Goal: Navigation & Orientation: Find specific page/section

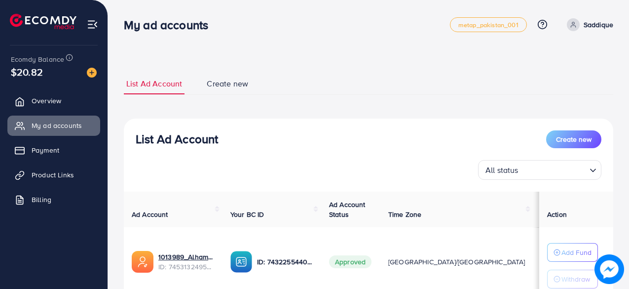
scroll to position [147, 0]
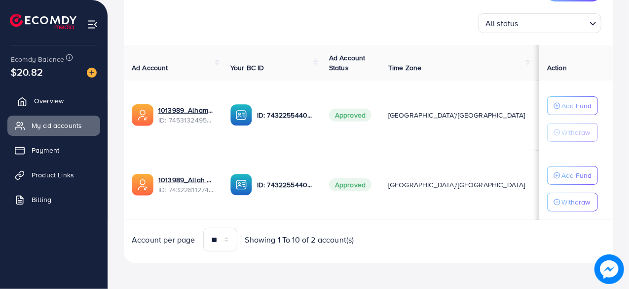
click at [82, 98] on link "Overview" at bounding box center [53, 101] width 93 height 20
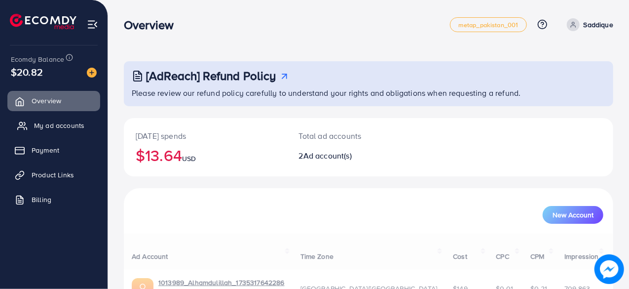
click at [78, 116] on link "My ad accounts" at bounding box center [53, 125] width 93 height 20
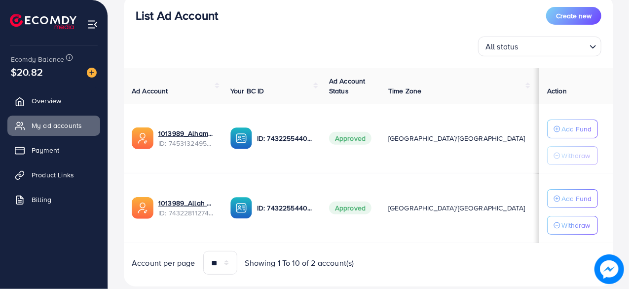
scroll to position [147, 0]
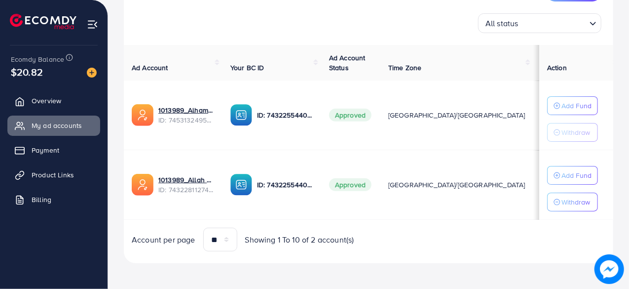
click at [397, 278] on div "List Ad Account Create new List Ad Account Create new All status Loading... Ad …" at bounding box center [368, 71] width 521 height 437
click at [62, 103] on span "Overview" at bounding box center [49, 101] width 30 height 10
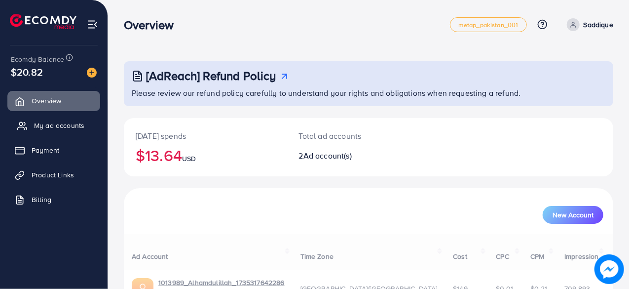
click at [65, 121] on span "My ad accounts" at bounding box center [59, 125] width 50 height 10
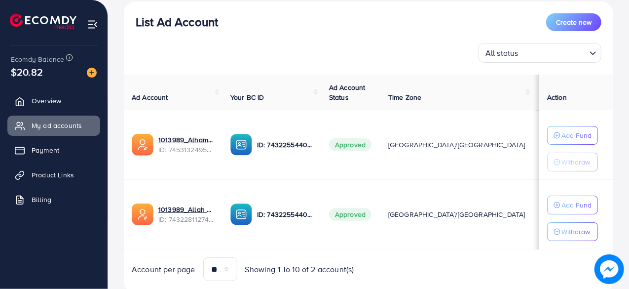
scroll to position [147, 0]
